Goal: Find specific page/section: Find specific page/section

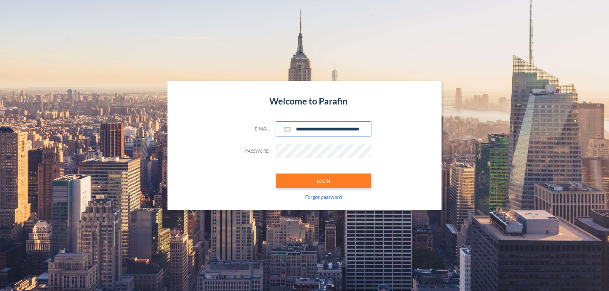
type input "**********"
click at [323, 181] on button "LOGIN" at bounding box center [323, 181] width 95 height 15
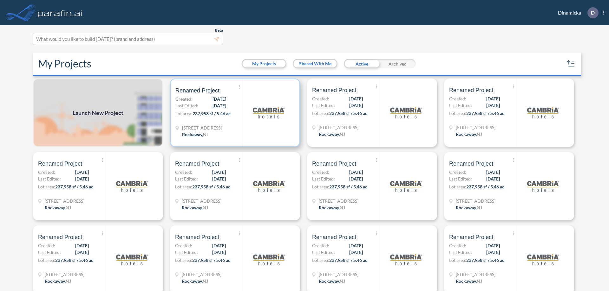
scroll to position [2, 0]
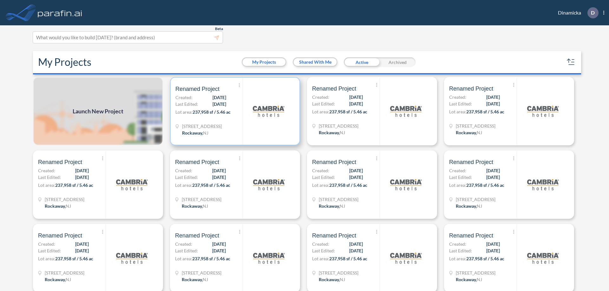
click at [234, 111] on p "Lot area: 237,958 sf / 5.46 ac" at bounding box center [208, 113] width 67 height 9
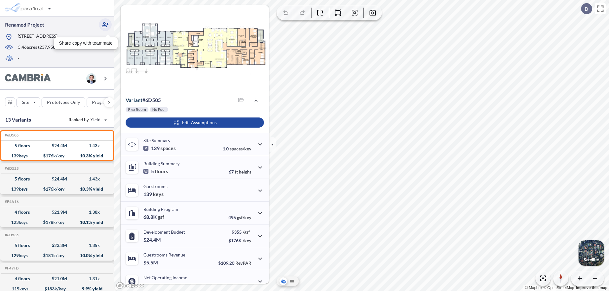
click at [105, 25] on icon "button" at bounding box center [105, 25] width 8 height 8
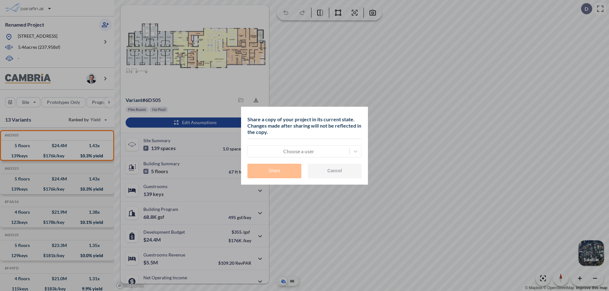
click at [298, 151] on div at bounding box center [298, 152] width 95 height 8
